Goal: Transaction & Acquisition: Purchase product/service

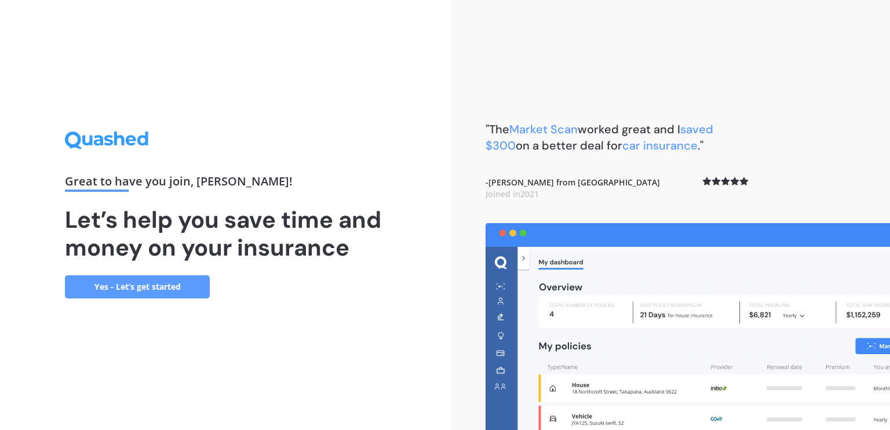
click at [187, 282] on link "Yes - Let’s get started" at bounding box center [137, 286] width 145 height 23
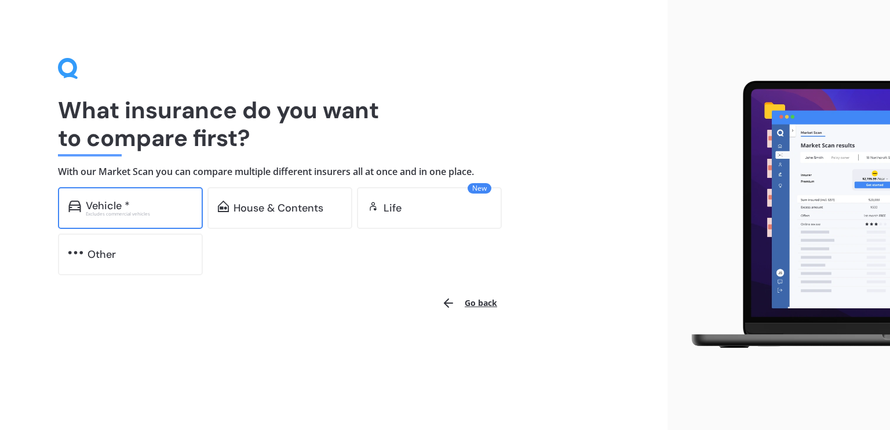
click at [142, 217] on div "Vehicle * Excludes commercial vehicles" at bounding box center [130, 208] width 145 height 42
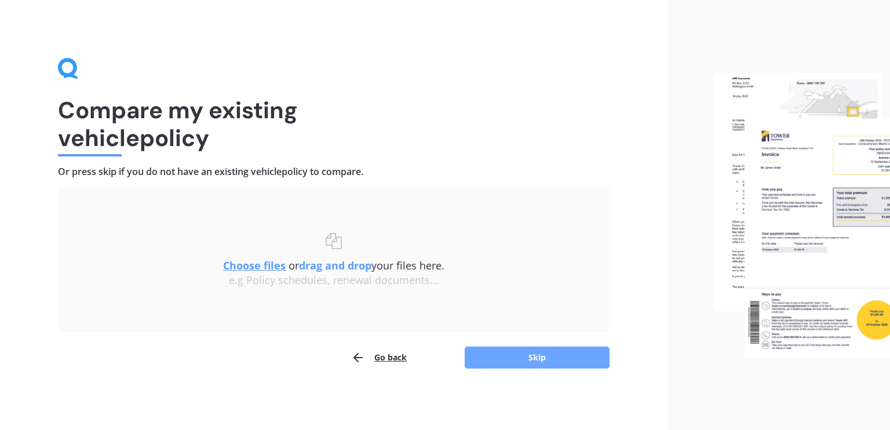
click at [525, 347] on button "Skip" at bounding box center [537, 358] width 145 height 22
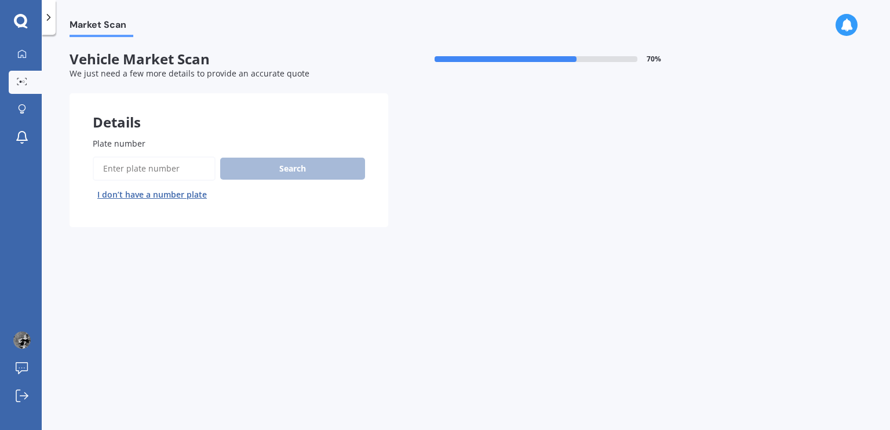
click at [140, 164] on input "Plate number" at bounding box center [154, 168] width 123 height 24
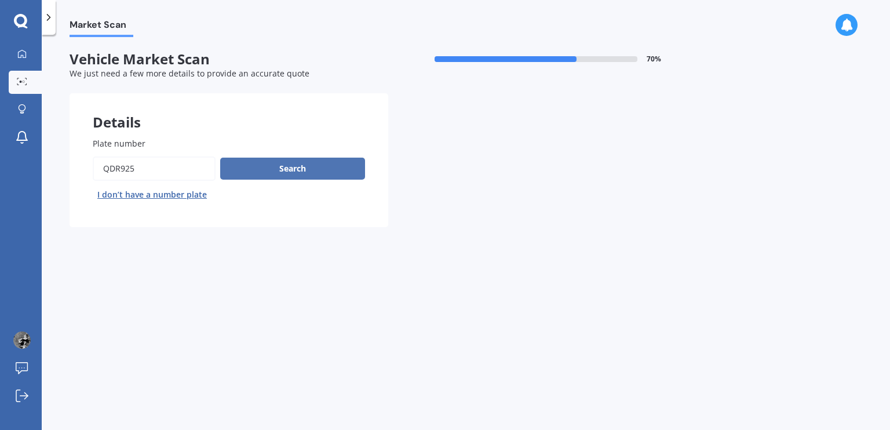
type input "QDR925"
click at [262, 176] on button "Search" at bounding box center [292, 169] width 145 height 22
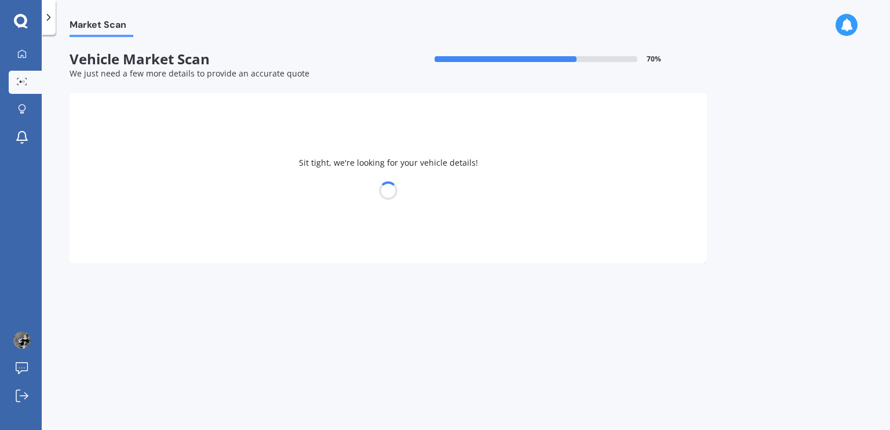
select select "TOYOTA"
select select "AURIS"
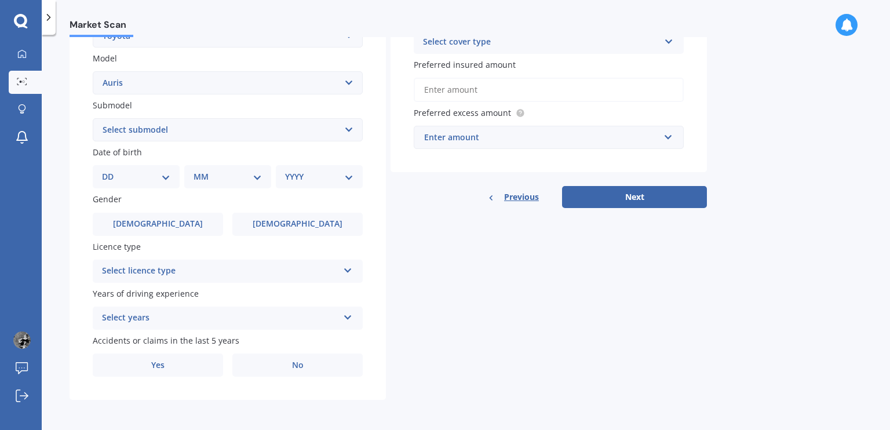
scroll to position [252, 0]
click at [273, 233] on label "[DEMOGRAPHIC_DATA]" at bounding box center [297, 224] width 130 height 23
click at [0, 0] on input "[DEMOGRAPHIC_DATA]" at bounding box center [0, 0] width 0 height 0
click at [167, 183] on select "DD 01 02 03 04 05 06 07 08 09 10 11 12 13 14 15 16 17 18 19 20 21 22 23 24 25 2…" at bounding box center [136, 176] width 68 height 13
select select "18"
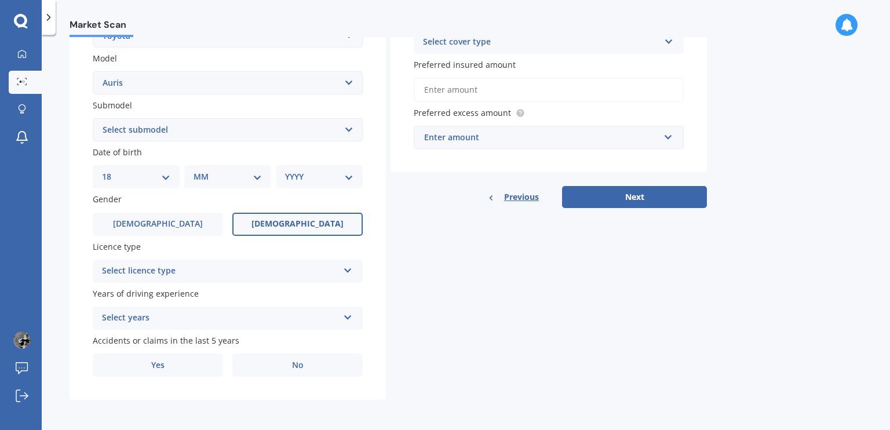
click at [111, 170] on select "DD 01 02 03 04 05 06 07 08 09 10 11 12 13 14 15 16 17 18 19 20 21 22 23 24 25 2…" at bounding box center [136, 176] width 68 height 13
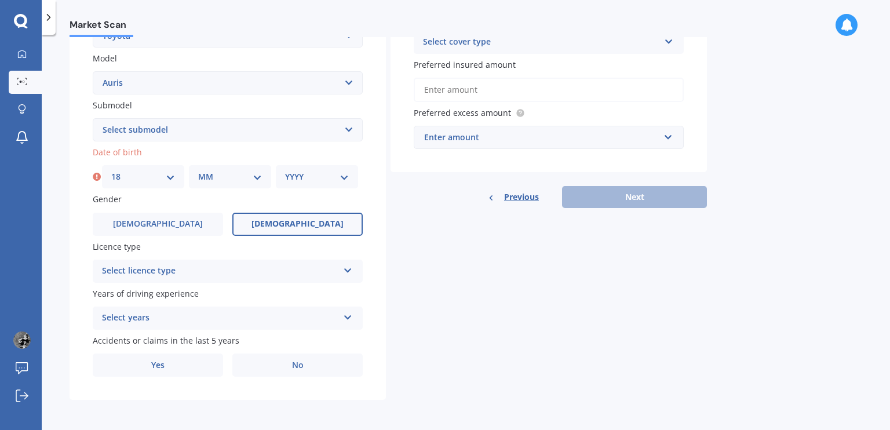
click at [221, 180] on select "MM 01 02 03 04 05 06 07 08 09 10 11 12" at bounding box center [230, 176] width 64 height 13
select select "05"
click at [198, 170] on select "MM 01 02 03 04 05 06 07 08 09 10 11 12" at bounding box center [230, 176] width 64 height 13
click at [320, 177] on select "YYYY 2025 2024 2023 2022 2021 2020 2019 2018 2017 2016 2015 2014 2013 2012 2011…" at bounding box center [317, 176] width 64 height 13
select select "1999"
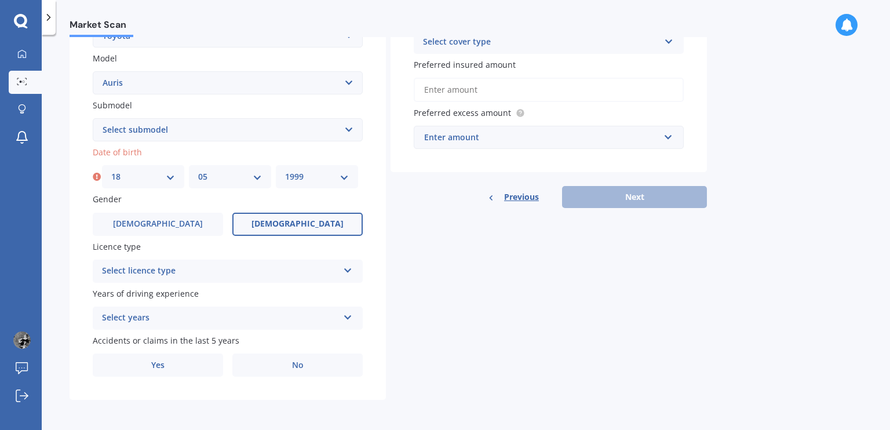
click at [285, 170] on select "YYYY 2025 2024 2023 2022 2021 2020 2019 2018 2017 2016 2015 2014 2013 2012 2011…" at bounding box center [317, 176] width 64 height 13
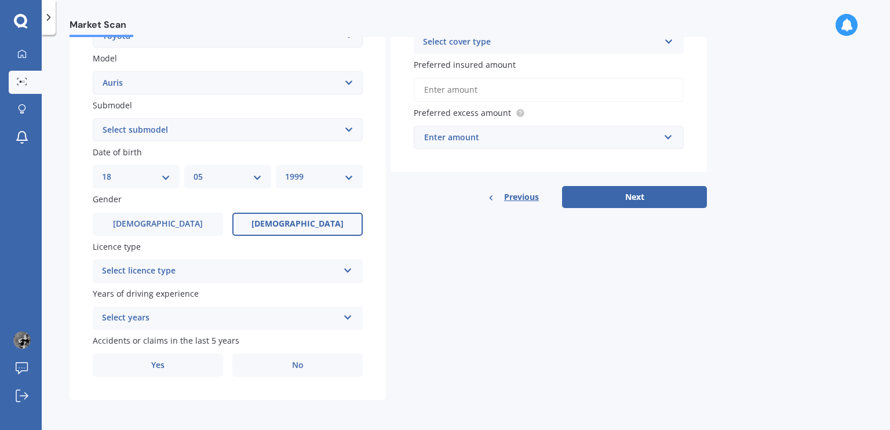
click at [187, 271] on div "Select licence type" at bounding box center [220, 271] width 236 height 14
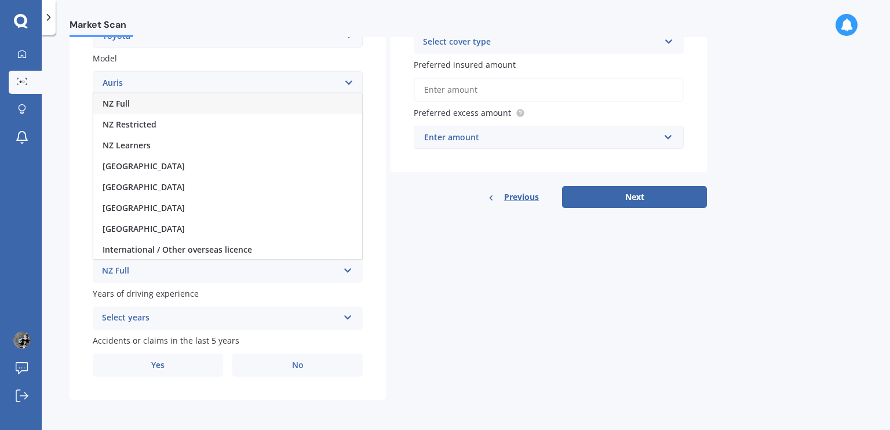
click at [124, 100] on span "NZ Full" at bounding box center [116, 103] width 27 height 11
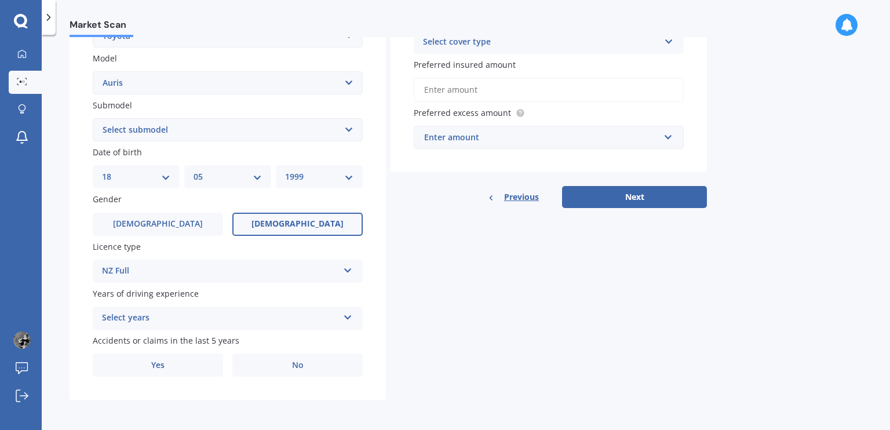
click at [165, 319] on div "Select years" at bounding box center [220, 318] width 236 height 14
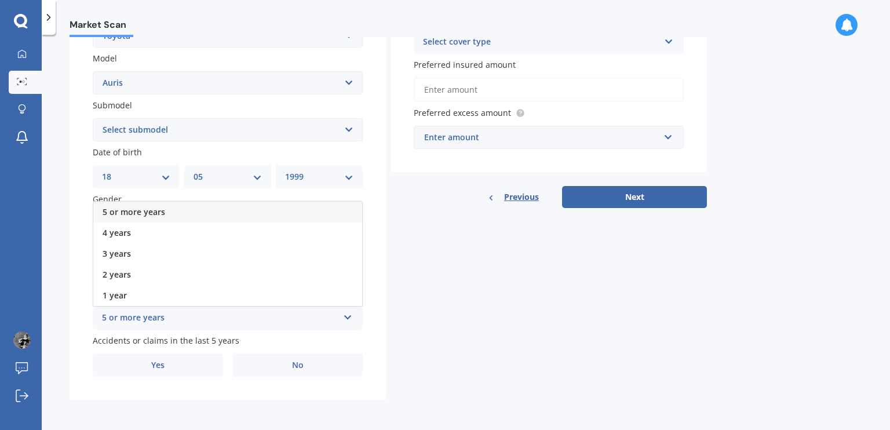
click at [136, 218] on div "5 or more years" at bounding box center [227, 212] width 269 height 21
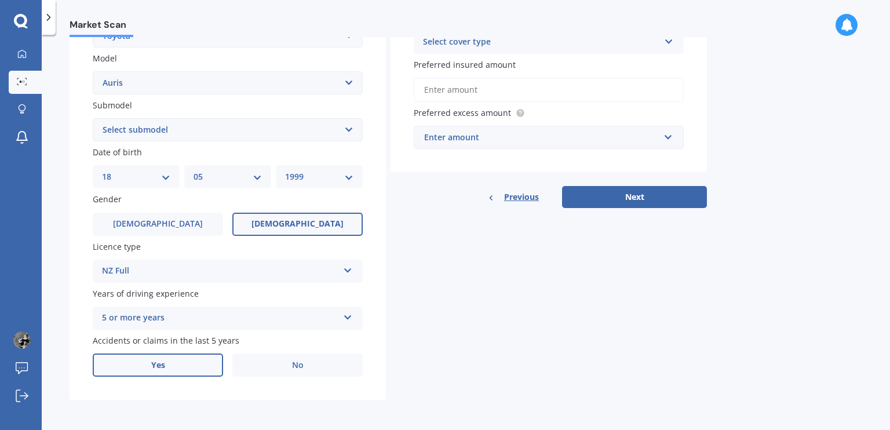
click at [199, 358] on label "Yes" at bounding box center [158, 365] width 130 height 23
click at [0, 0] on input "Yes" at bounding box center [0, 0] width 0 height 0
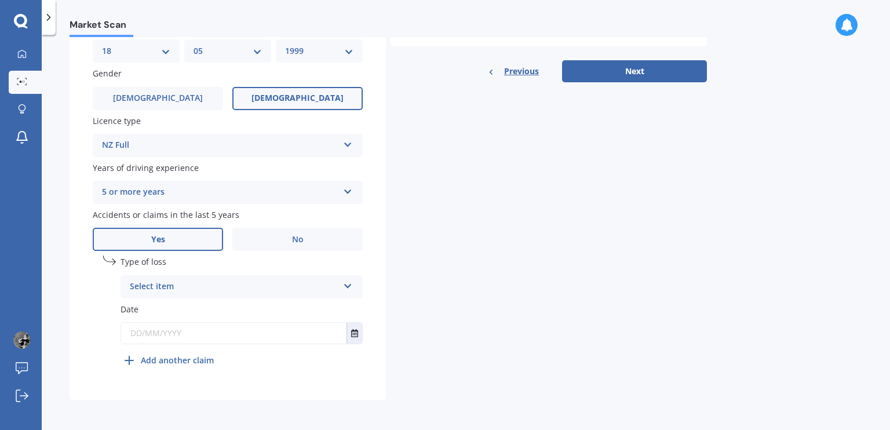
scroll to position [378, 0]
click at [206, 293] on div "Select item" at bounding box center [234, 287] width 209 height 14
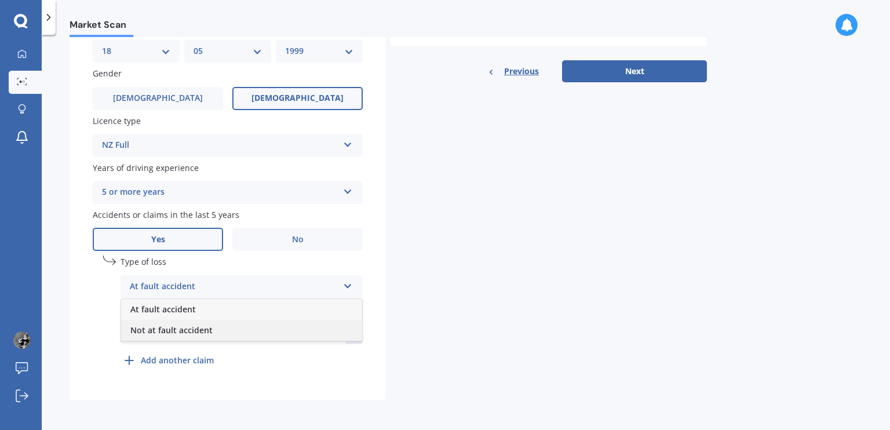
click at [192, 331] on span "Not at fault accident" at bounding box center [171, 330] width 82 height 11
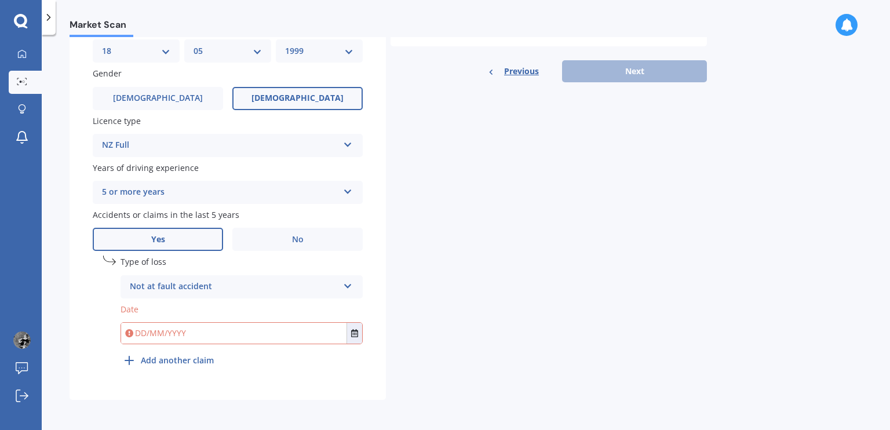
click at [192, 331] on input "text" at bounding box center [233, 333] width 225 height 21
type input "[DATE]"
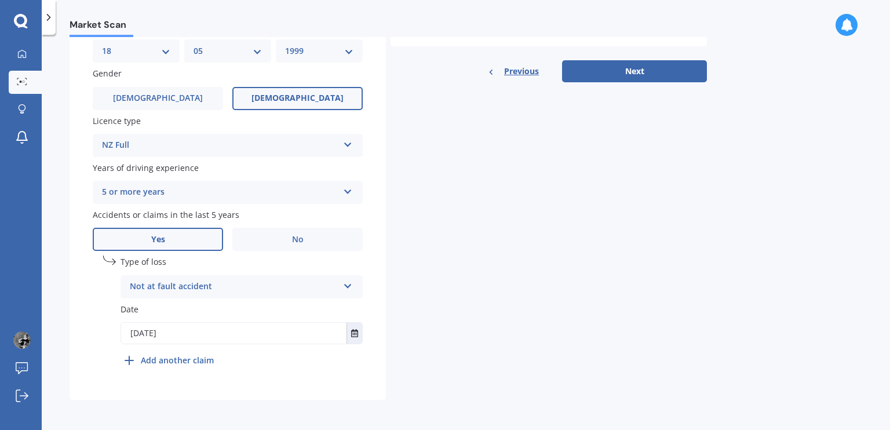
click at [97, 310] on div "undefined 1 Type of loss Not at fault accident At fault accident Not at fault a…" at bounding box center [228, 316] width 270 height 121
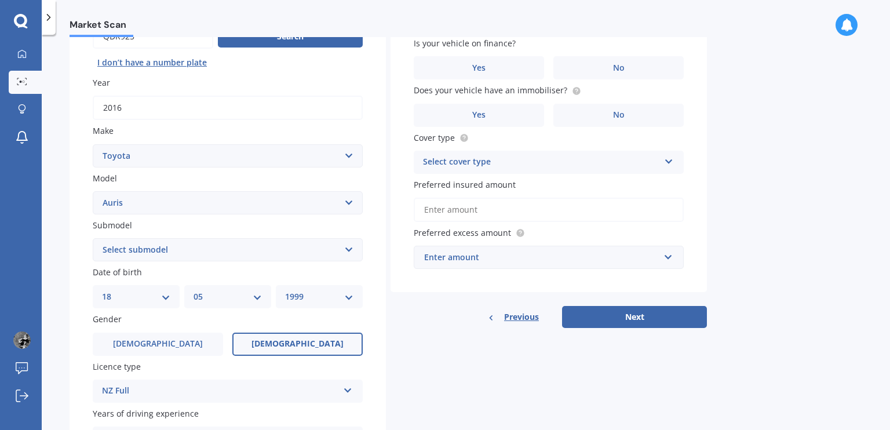
scroll to position [0, 0]
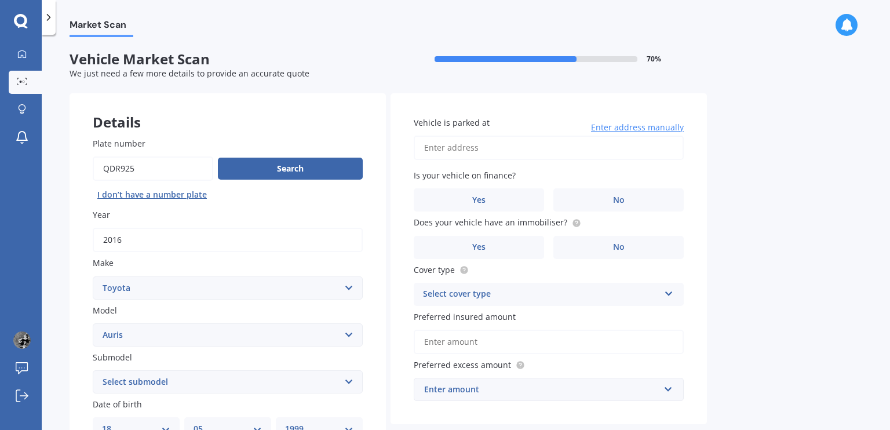
click at [460, 151] on input "Vehicle is parked at" at bounding box center [549, 148] width 270 height 24
type input "[STREET_ADDRESS][PERSON_NAME][PERSON_NAME]"
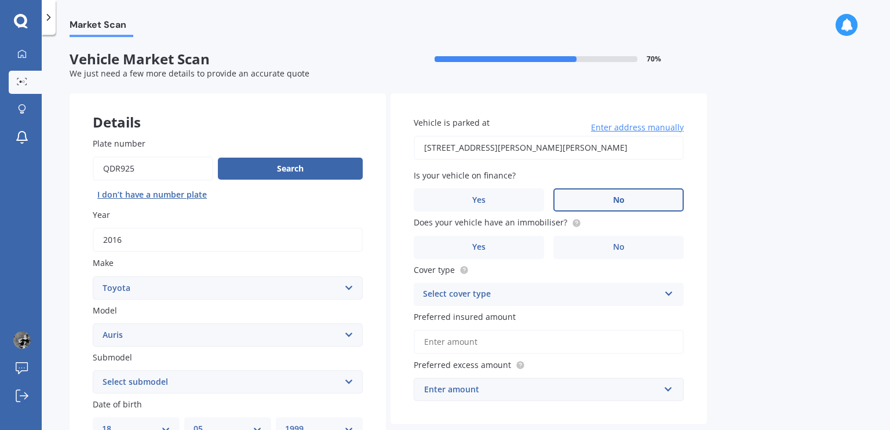
click at [590, 190] on label "No" at bounding box center [619, 199] width 130 height 23
click at [0, 0] on input "No" at bounding box center [0, 0] width 0 height 0
click at [501, 248] on label "Yes" at bounding box center [479, 247] width 130 height 23
click at [0, 0] on input "Yes" at bounding box center [0, 0] width 0 height 0
click at [509, 294] on div "Select cover type" at bounding box center [541, 294] width 236 height 14
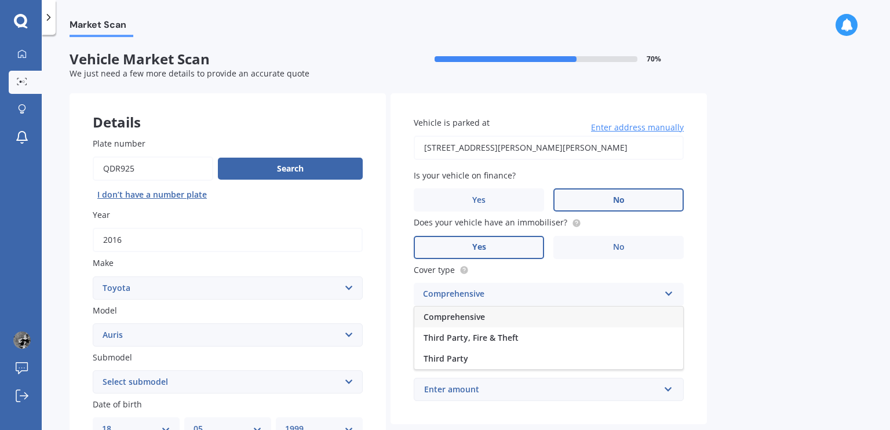
click at [496, 316] on div "Comprehensive" at bounding box center [548, 317] width 269 height 21
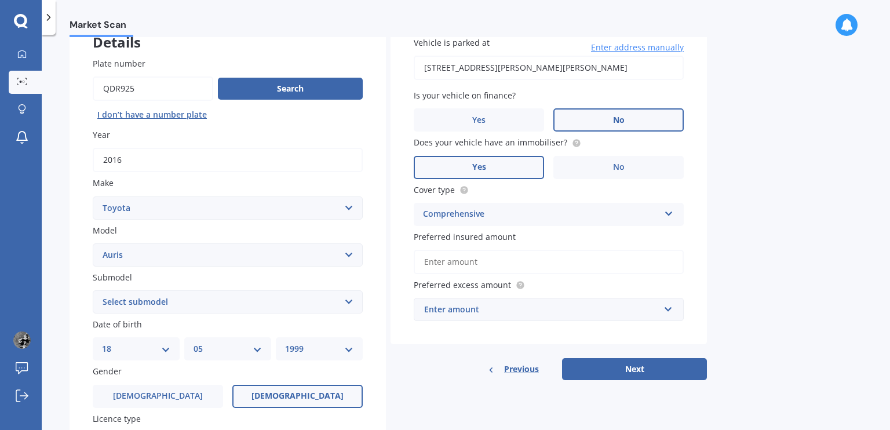
scroll to position [81, 0]
click at [491, 264] on input "Preferred insured amount" at bounding box center [549, 261] width 270 height 24
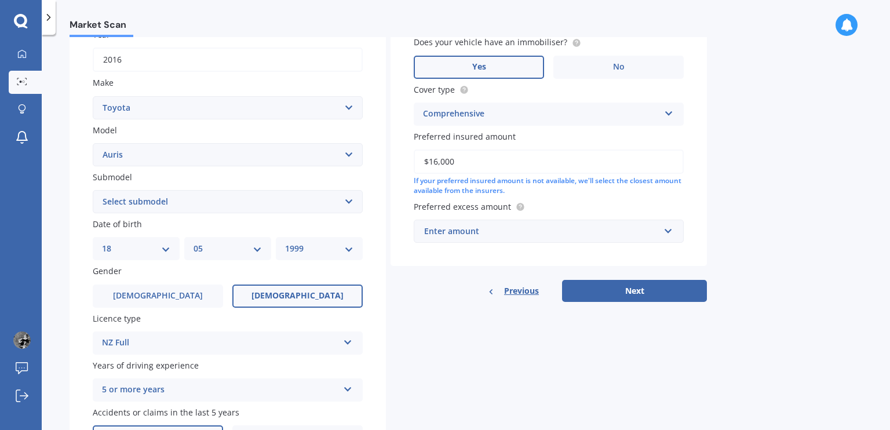
scroll to position [181, 0]
type input "$16,000"
click at [489, 233] on div "Enter amount" at bounding box center [541, 230] width 235 height 13
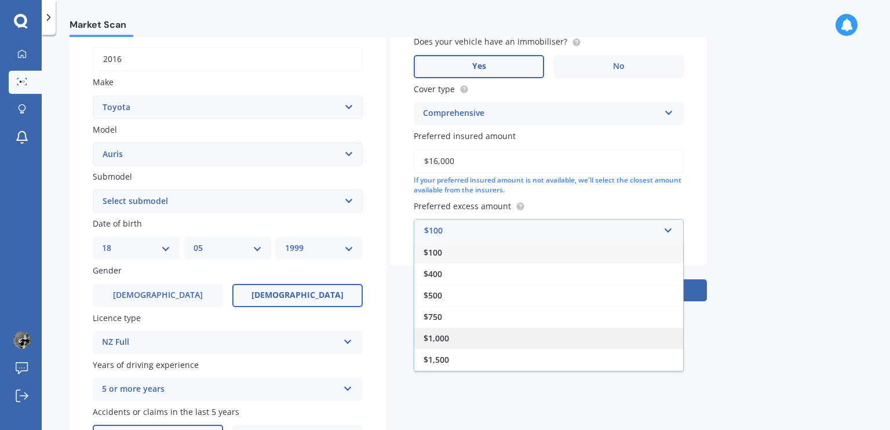
click at [476, 338] on div "$1,000" at bounding box center [548, 337] width 269 height 21
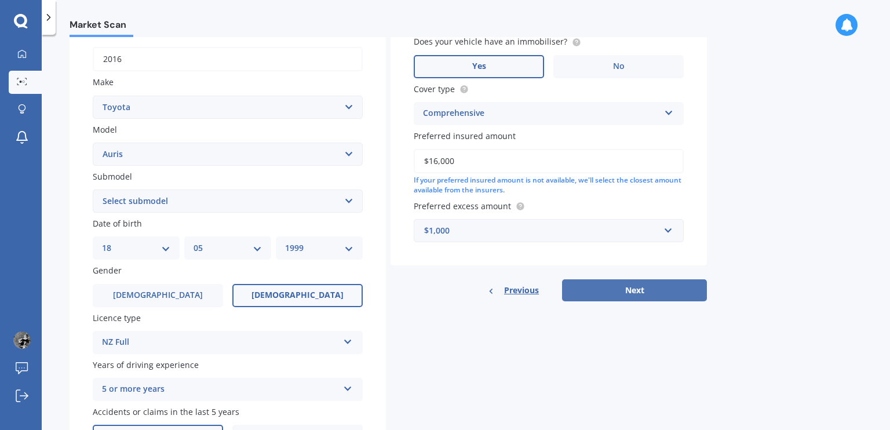
click at [601, 298] on button "Next" at bounding box center [634, 290] width 145 height 22
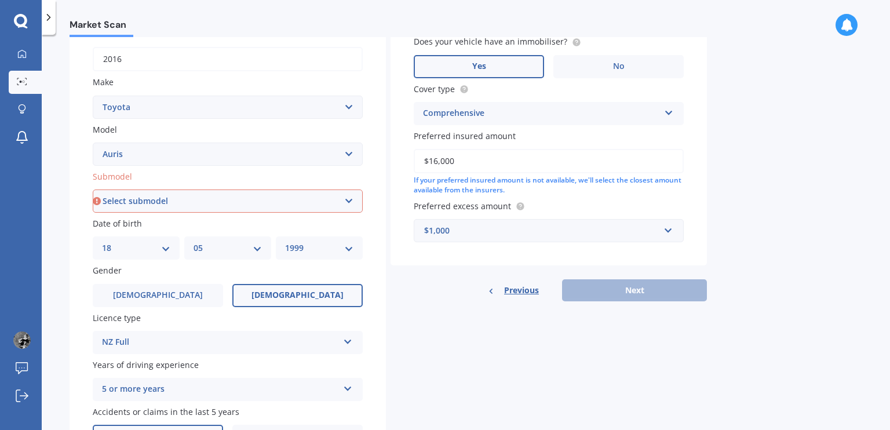
click at [262, 206] on select "Select submodel (All)" at bounding box center [228, 201] width 270 height 23
select select "(ALL)"
click at [93, 190] on select "Select submodel (All)" at bounding box center [228, 201] width 270 height 23
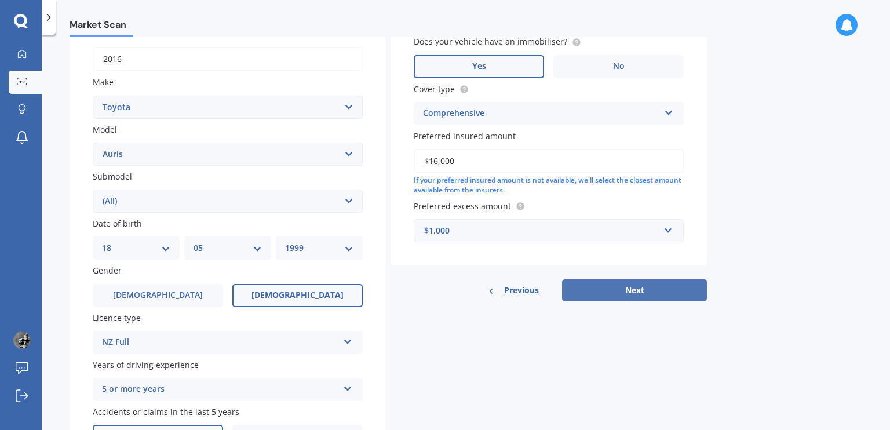
click at [619, 283] on button "Next" at bounding box center [634, 290] width 145 height 22
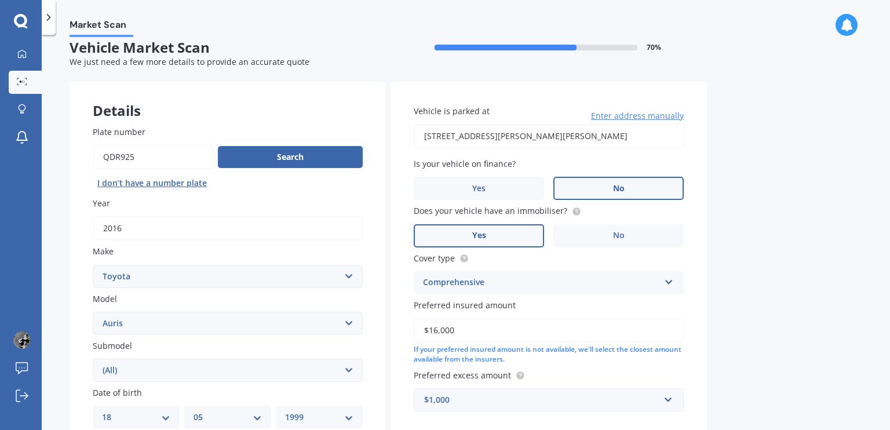
select select "18"
select select "05"
select select "1999"
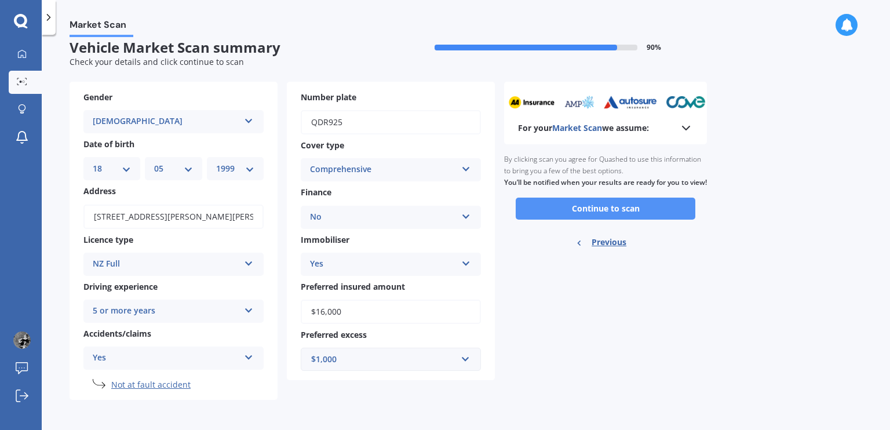
click at [580, 215] on button "Continue to scan" at bounding box center [606, 209] width 180 height 22
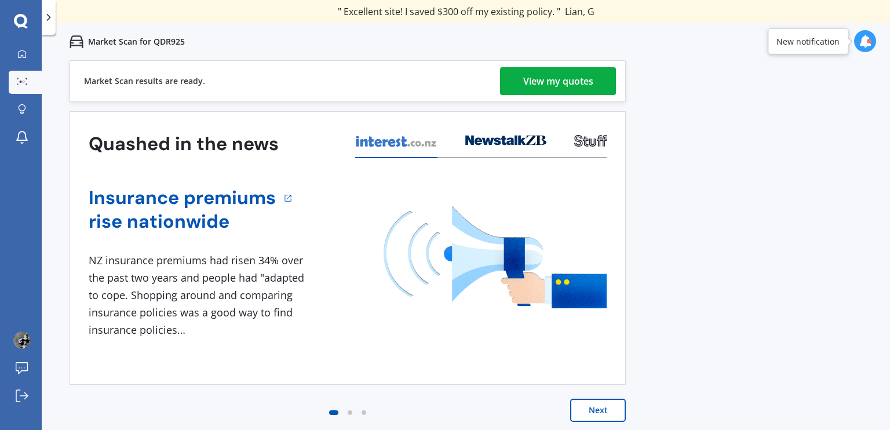
click at [531, 76] on div "View my quotes" at bounding box center [558, 81] width 70 height 28
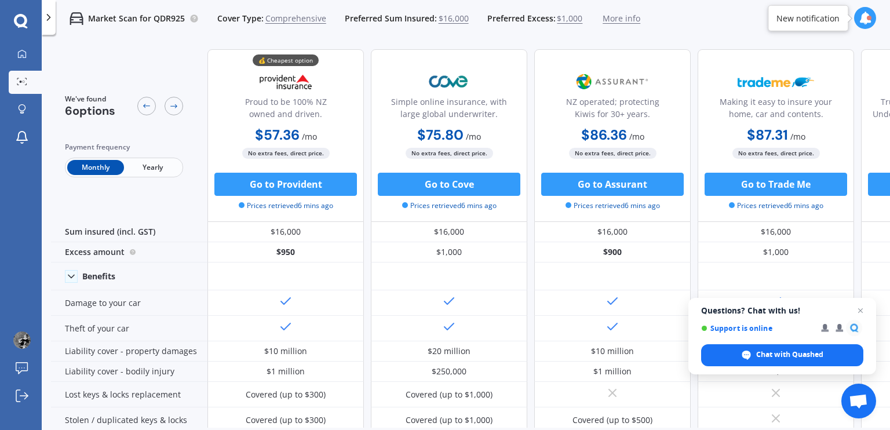
click at [160, 165] on span "Yearly" at bounding box center [152, 167] width 57 height 15
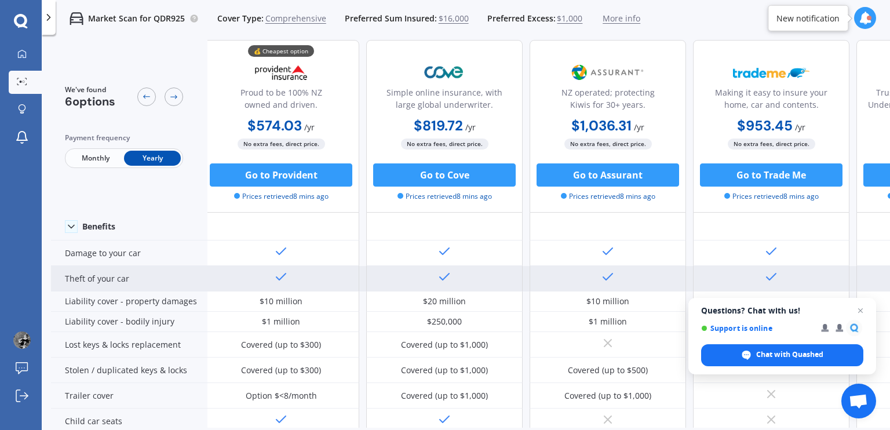
scroll to position [51, 5]
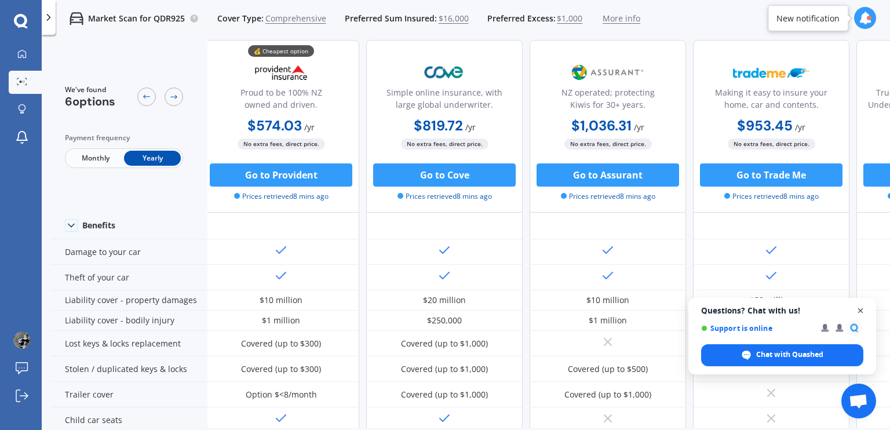
click at [859, 308] on span "Open chat" at bounding box center [861, 311] width 14 height 14
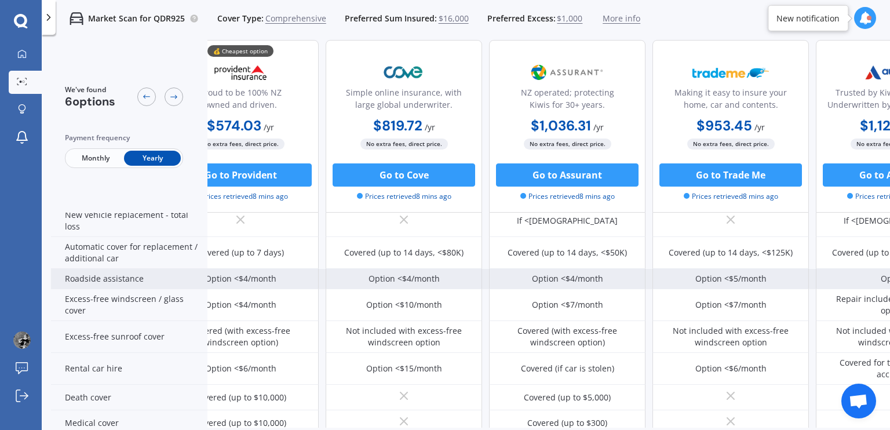
scroll to position [362, 0]
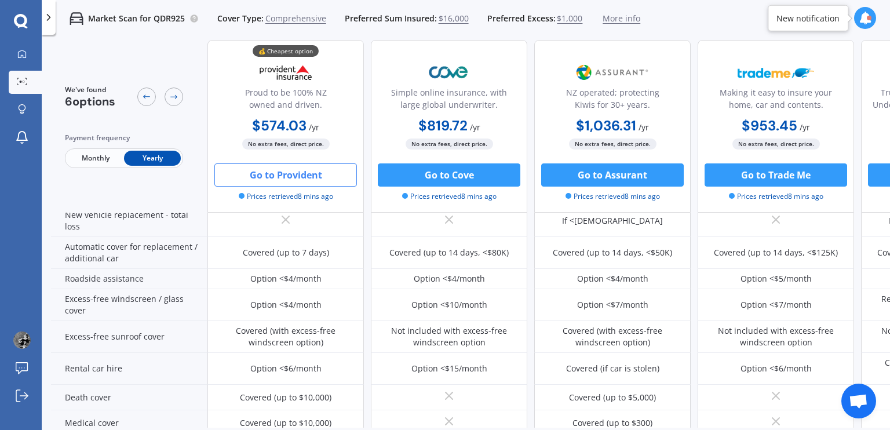
click at [271, 177] on button "Go to Provident" at bounding box center [285, 174] width 143 height 23
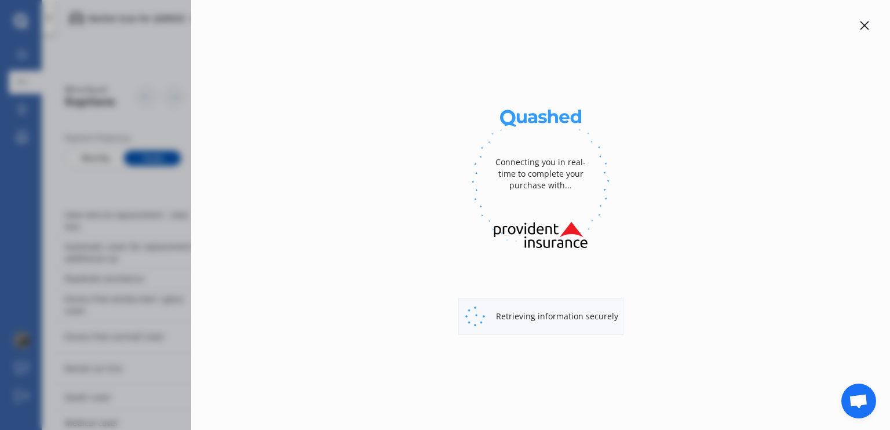
select select "full"
select select "[STREET_ADDRESS][PERSON_NAME][PERSON_NAME]"
select select "TOYOTA"
select select "AURIS"
select select "NO"
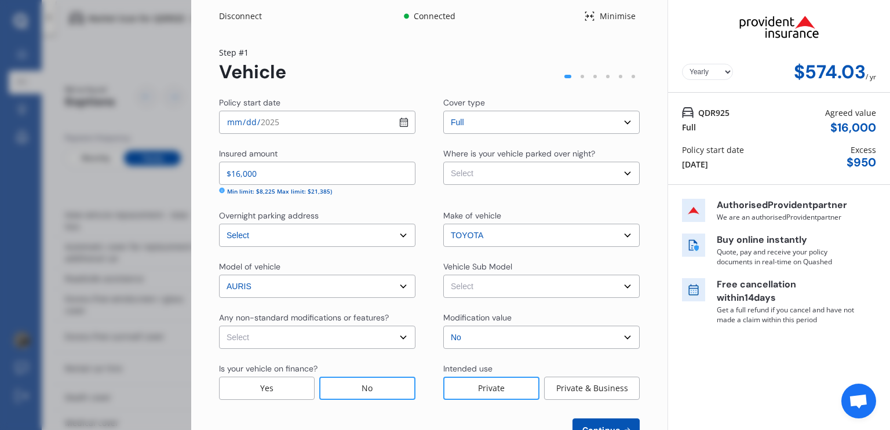
click at [487, 173] on select "Select Garage (fully enclosed) Off Street Parking Other" at bounding box center [541, 173] width 196 height 23
select select "GARAGE"
click at [443, 162] on select "Select Garage (fully enclosed) Off Street Parking Other" at bounding box center [541, 173] width 196 height 23
click at [479, 293] on select "Select Auris ZWE186H Hybrid Hatchback 5dr CVT 1sp 1.8i/53kW Hybrid [IMP]" at bounding box center [541, 286] width 196 height 23
select select "NZVTOYO2016AEHV"
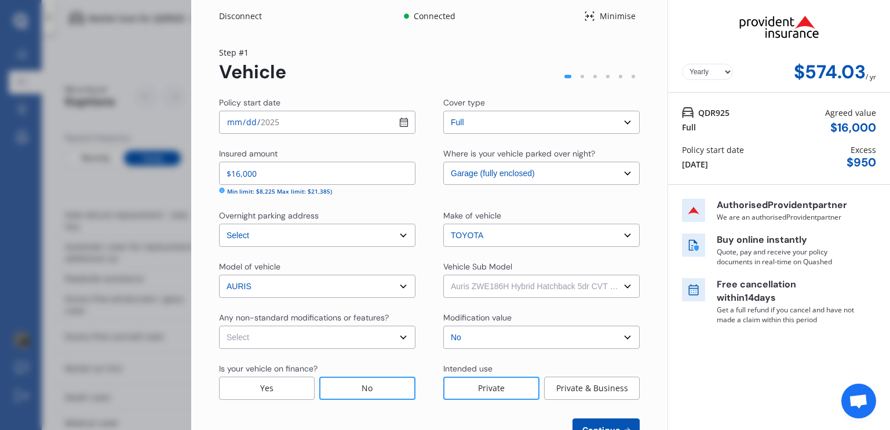
click at [443, 275] on select "Select Auris ZWE186H Hybrid Hatchback 5dr CVT 1sp 1.8i/53kW Hybrid [IMP]" at bounding box center [541, 286] width 196 height 23
click at [331, 337] on select "Select None [MEDICAL_DATA] System(NOS) Roll Cage Full Racing Harness" at bounding box center [317, 337] width 196 height 23
select select "none"
click at [219, 326] on select "Select None [MEDICAL_DATA] System(NOS) Roll Cage Full Racing Harness" at bounding box center [317, 337] width 196 height 23
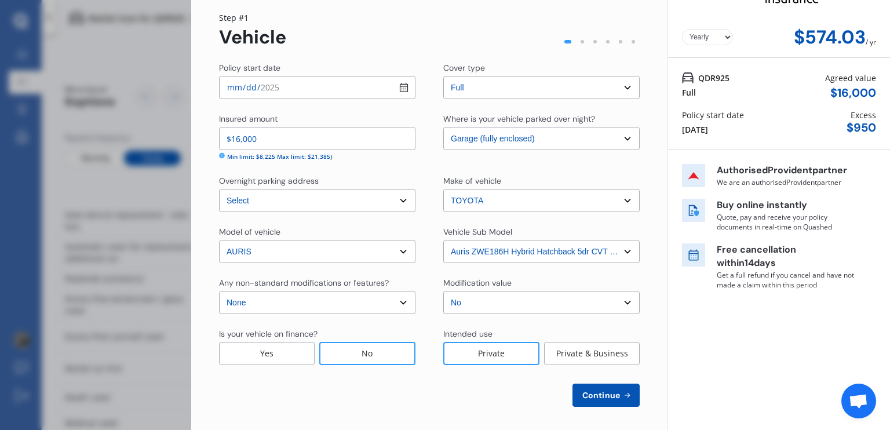
scroll to position [39, 0]
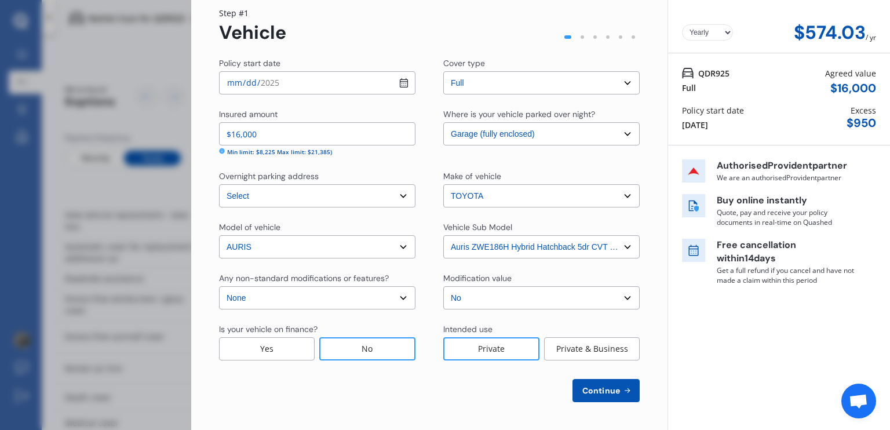
click at [398, 83] on input "[DATE]" at bounding box center [317, 82] width 196 height 23
type input "[DATE]"
click at [328, 107] on div "Policy start date [DATE] Cover type Select cover type Full Insured amount $16,0…" at bounding box center [429, 229] width 421 height 345
click at [623, 394] on icon at bounding box center [627, 390] width 10 height 9
select select "18"
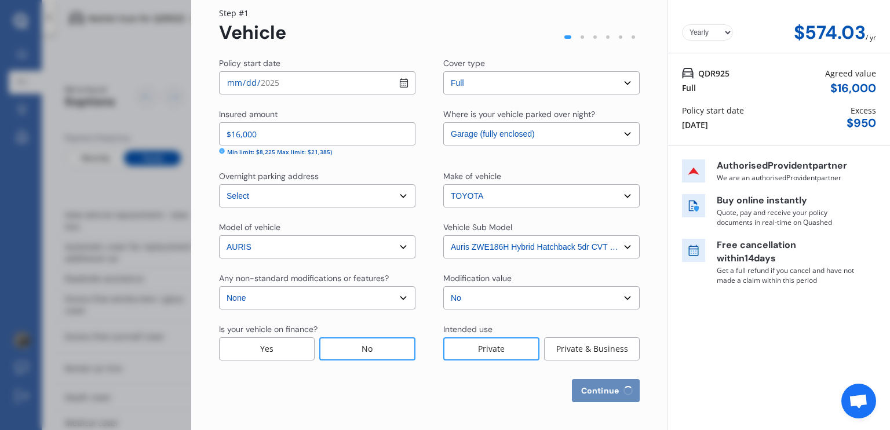
select select "05"
select select "1999"
select select "NZ_FULL"
select select "0"
select select "25"
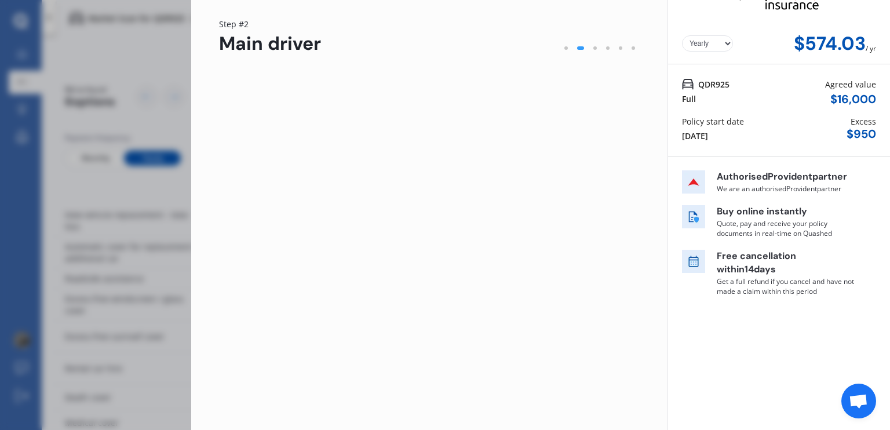
scroll to position [0, 0]
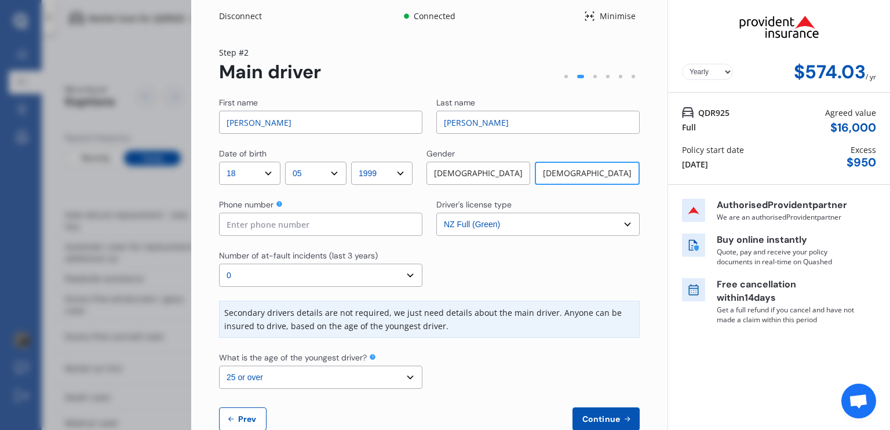
click at [336, 232] on input at bounding box center [320, 224] width 203 height 23
type input "0220362713"
click at [439, 257] on div at bounding box center [537, 268] width 203 height 37
click at [300, 275] on select "Select number of at-fault incidents (last 3 years) 0 1 2 3 4 5 or more" at bounding box center [320, 275] width 203 height 23
click at [471, 250] on div at bounding box center [537, 268] width 203 height 37
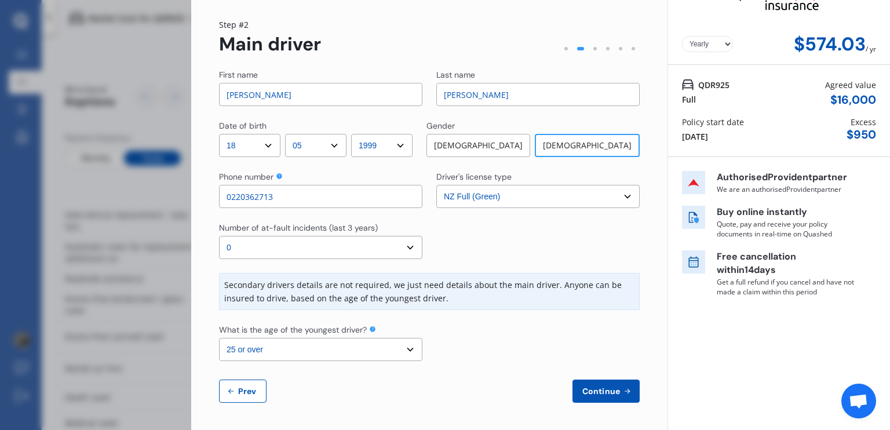
scroll to position [28, 0]
click at [406, 345] on select "Select the age of the youngest driver. 16 17 18 19 20 21 22 23 24 25 or over" at bounding box center [320, 349] width 203 height 23
select select "22"
click at [219, 338] on select "Select the age of the youngest driver. 16 17 18 19 20 21 22 23 24 25 or over" at bounding box center [320, 349] width 203 height 23
click at [582, 383] on button "Continue" at bounding box center [606, 391] width 67 height 23
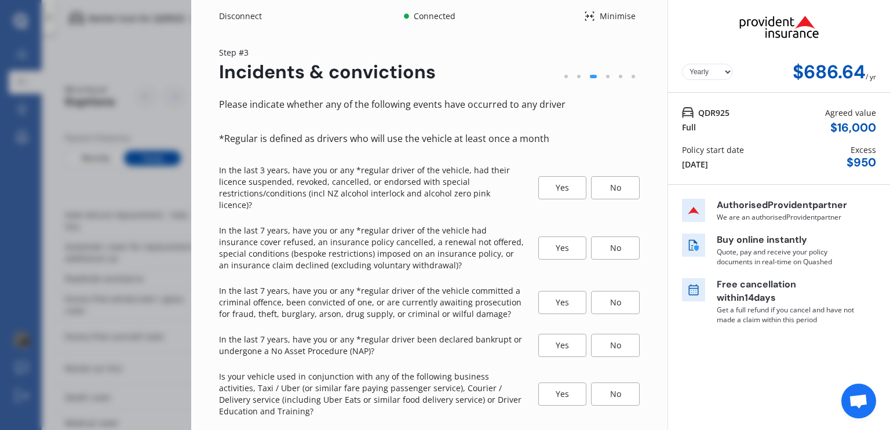
scroll to position [45, 0]
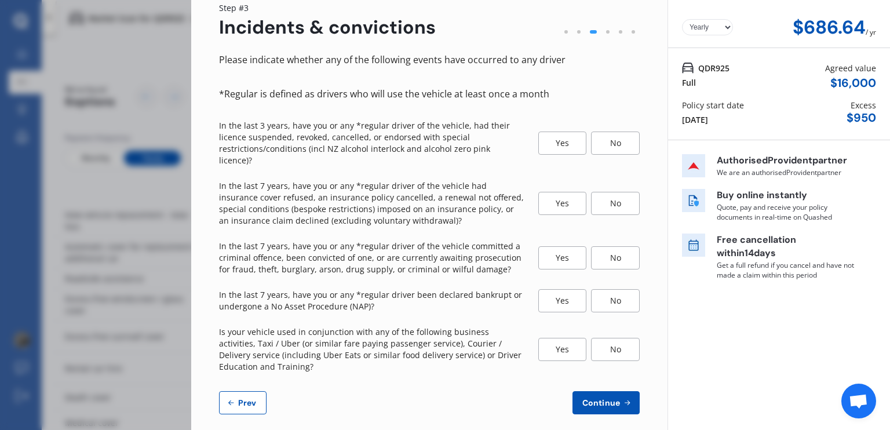
click at [139, 104] on div "Disconnect Connected Minimise Yearly Monthly $686.64 / yr Step # 3 Incidents & …" at bounding box center [445, 215] width 890 height 430
click at [264, 401] on button "Prev" at bounding box center [243, 402] width 48 height 23
select select "18"
select select "05"
select select "1999"
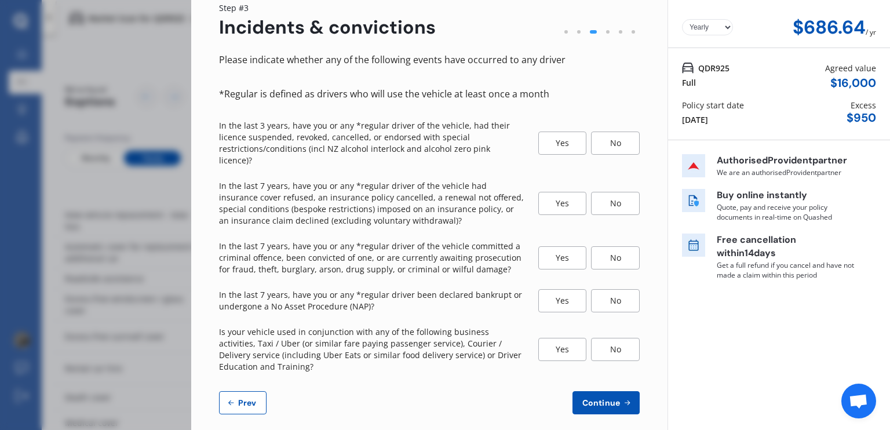
select select "NZ_FULL"
select select "0"
select select "22"
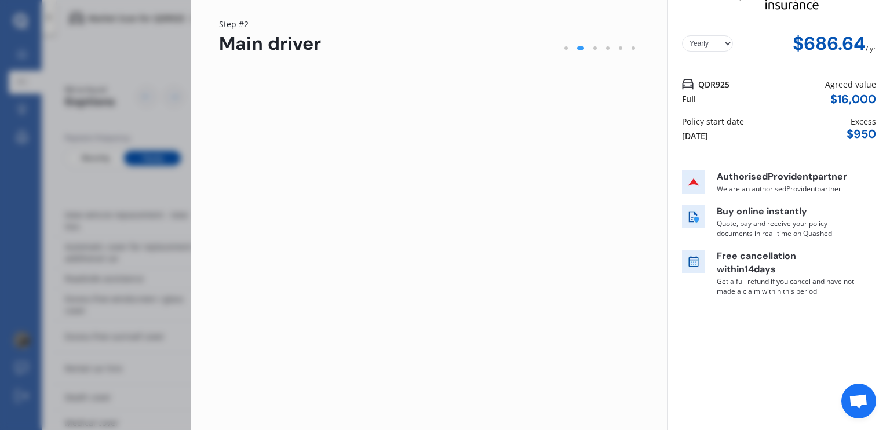
scroll to position [28, 0]
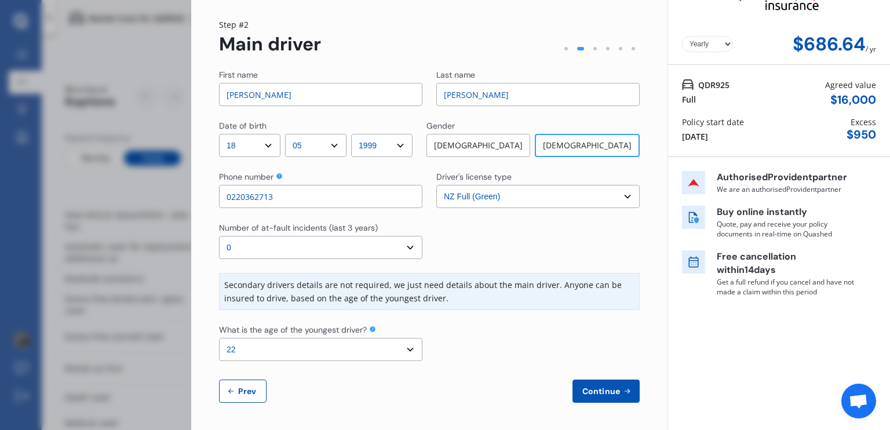
click at [253, 396] on button "Prev" at bounding box center [243, 391] width 48 height 23
select select "full"
select select "GARAGE"
select select "[STREET_ADDRESS][PERSON_NAME][PERSON_NAME]"
select select "TOYOTA"
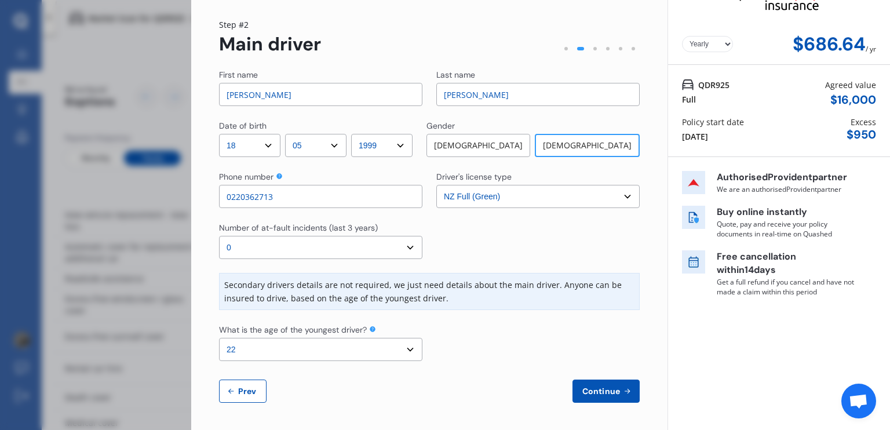
select select "AURIS"
select select "NZVTOYO2016AEHV"
select select "none"
select select "NO"
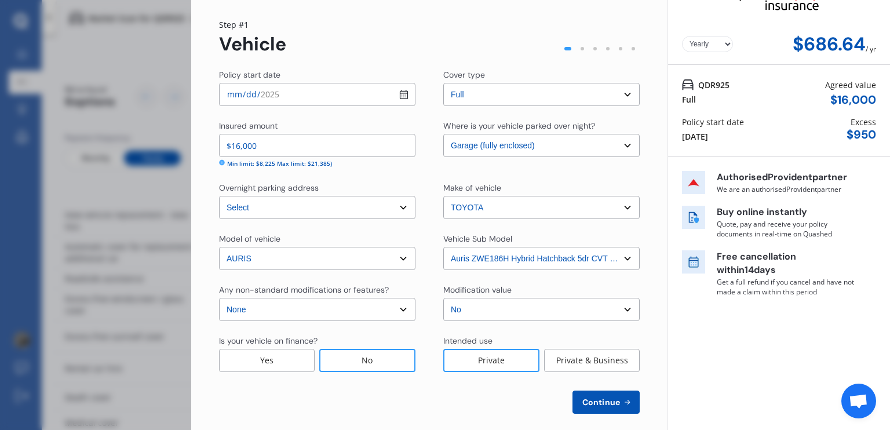
click at [130, 294] on div "Disconnect Connected Minimise Yearly Monthly $686.64 / yr Step # 1 Vehicle Poli…" at bounding box center [445, 215] width 890 height 430
click at [70, 205] on div "Disconnect Connected Minimise Yearly Monthly $686.64 / yr Step # 1 Vehicle Poli…" at bounding box center [445, 215] width 890 height 430
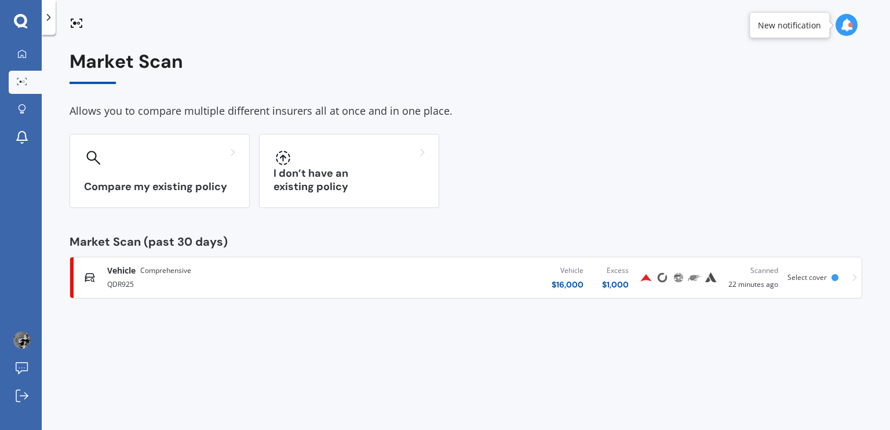
click at [249, 285] on div "QDR925" at bounding box center [234, 283] width 254 height 14
